Goal: Navigation & Orientation: Understand site structure

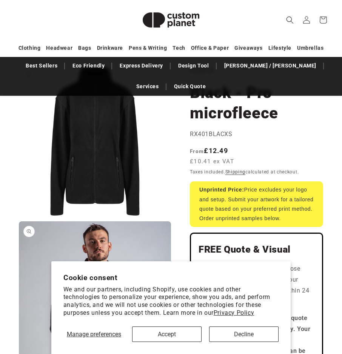
scroll to position [75, 0]
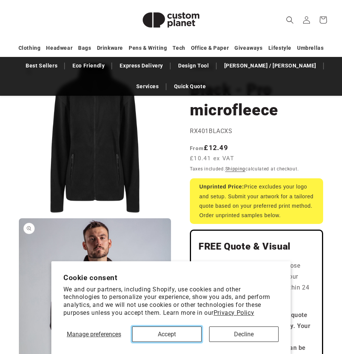
click at [174, 333] on button "Accept" at bounding box center [166, 334] width 69 height 15
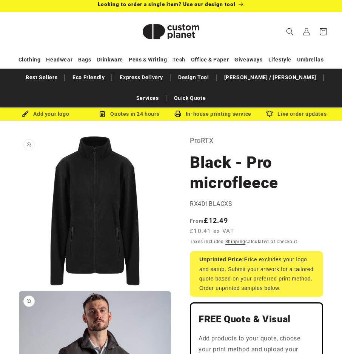
scroll to position [0, 0]
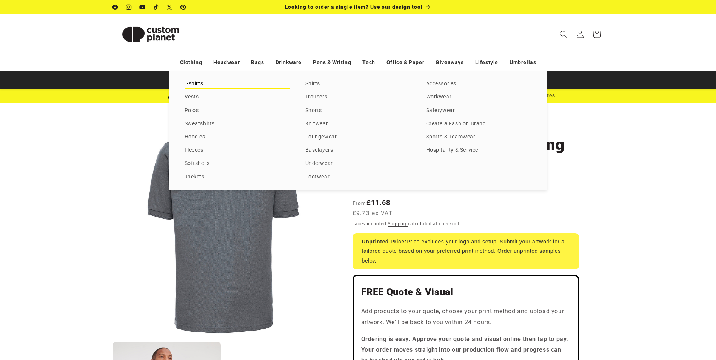
click at [193, 84] on link "T-shirts" at bounding box center [237, 84] width 106 height 10
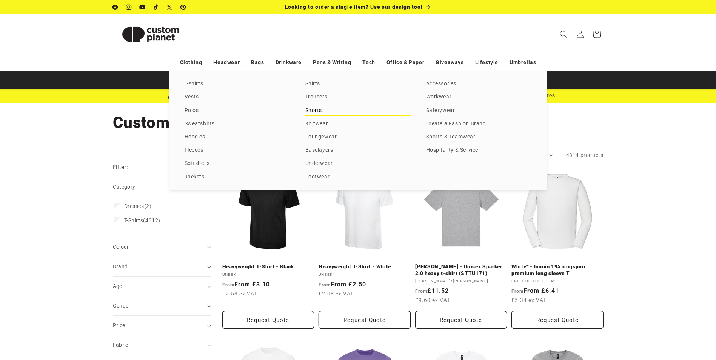
click at [316, 110] on link "Shorts" at bounding box center [358, 111] width 106 height 10
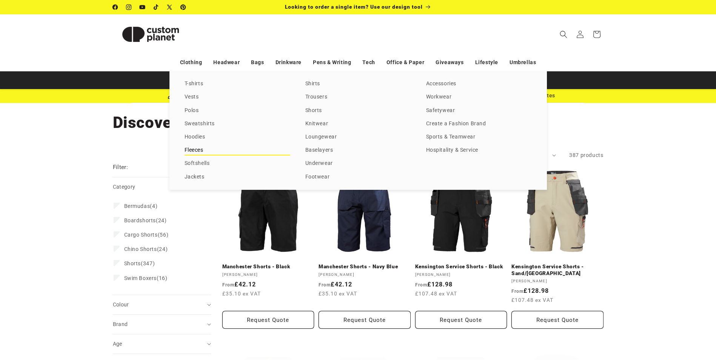
click at [201, 151] on link "Fleeces" at bounding box center [237, 150] width 106 height 10
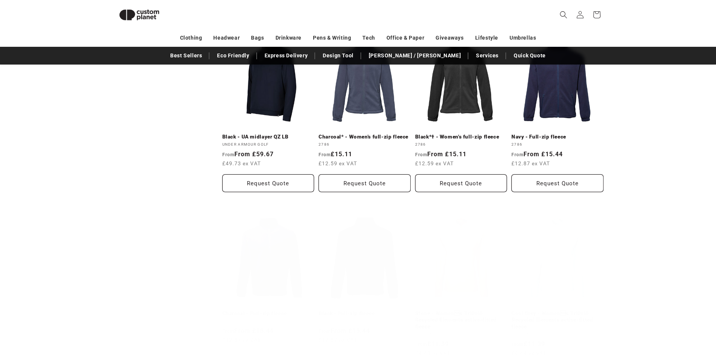
scroll to position [556, 0]
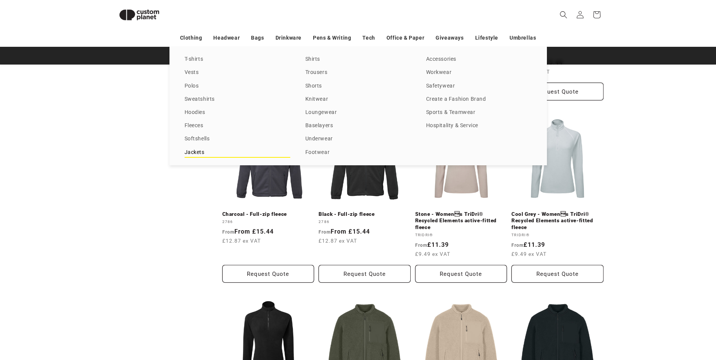
click at [198, 149] on link "Jackets" at bounding box center [237, 152] width 106 height 10
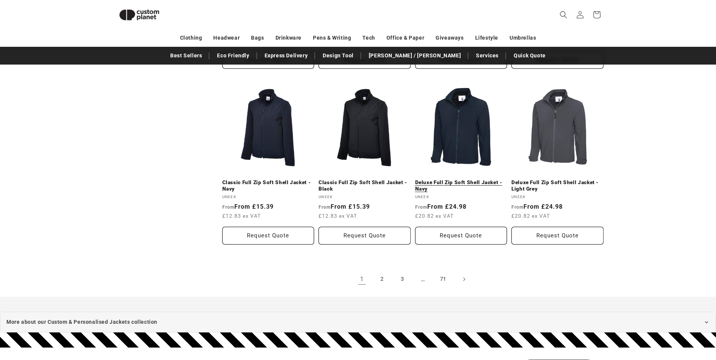
scroll to position [782, 0]
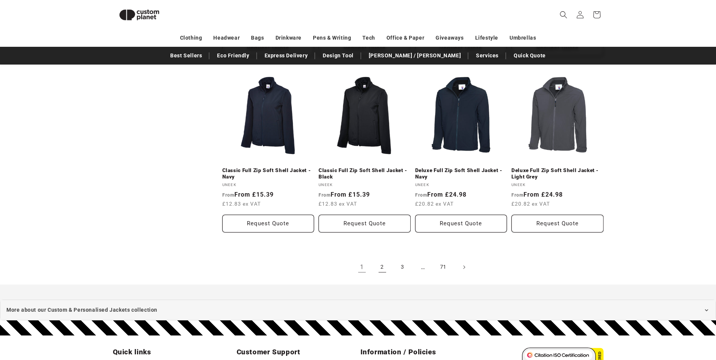
click at [378, 259] on link "2" at bounding box center [382, 267] width 17 height 17
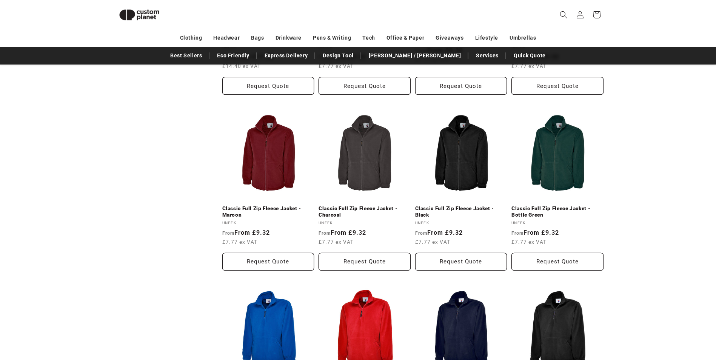
scroll to position [556, 0]
